Goal: Information Seeking & Learning: Learn about a topic

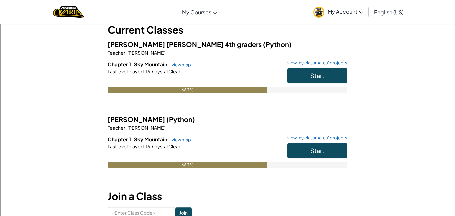
scroll to position [40, 0]
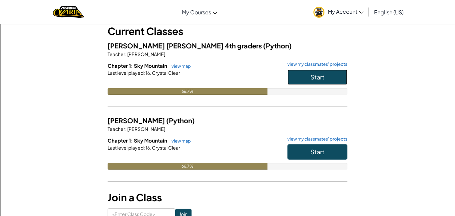
click at [315, 72] on button "Start" at bounding box center [318, 76] width 60 height 15
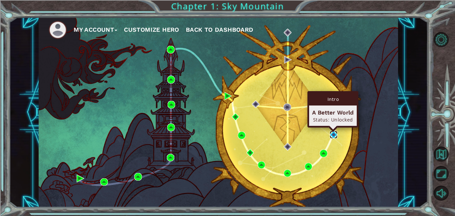
click at [332, 134] on img at bounding box center [334, 135] width 8 height 8
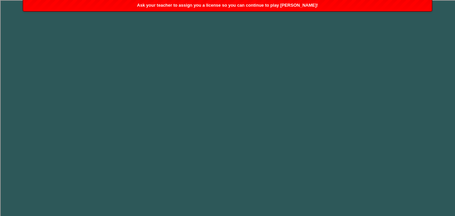
click at [280, 7] on span "Ask your teacher to assign you a license so you can continue to play [PERSON_NA…" at bounding box center [227, 5] width 181 height 5
